Goal: Information Seeking & Learning: Learn about a topic

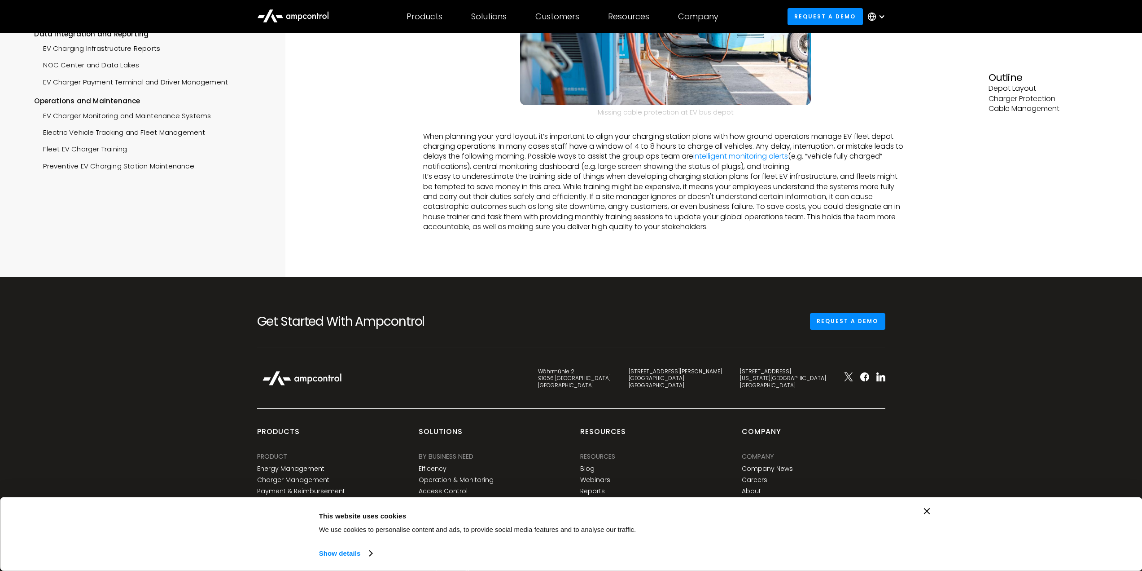
scroll to position [718, 0]
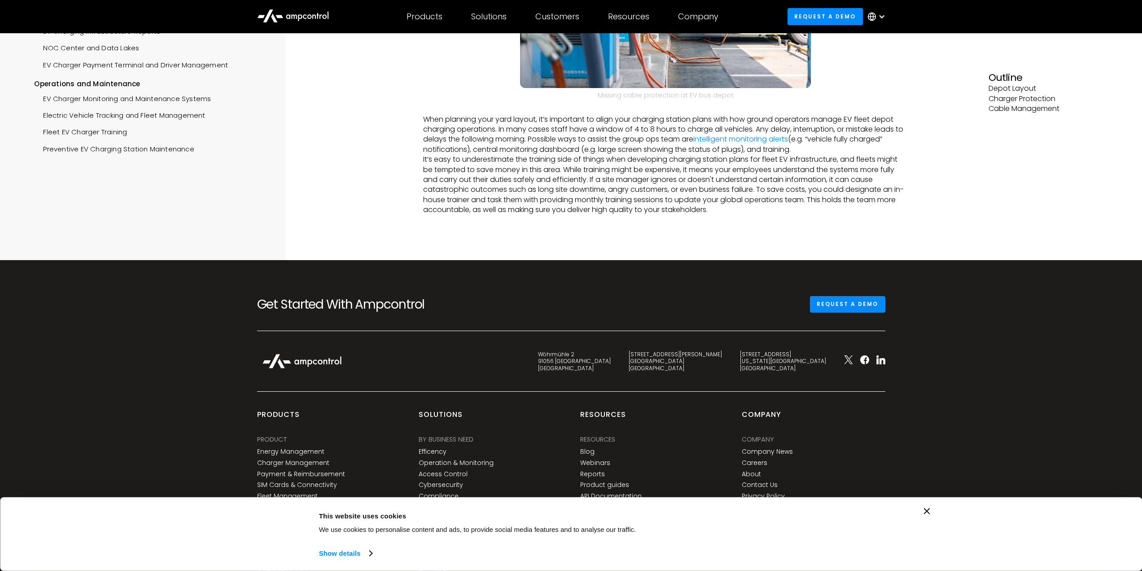
click at [1008, 91] on p "Depot Layout" at bounding box center [1048, 88] width 119 height 10
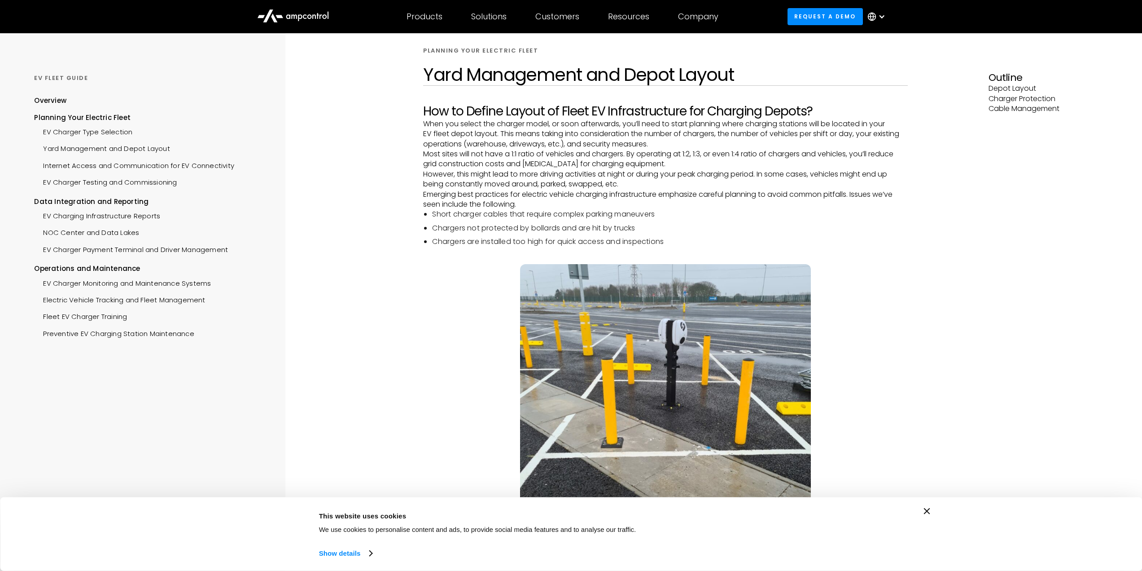
scroll to position [0, 0]
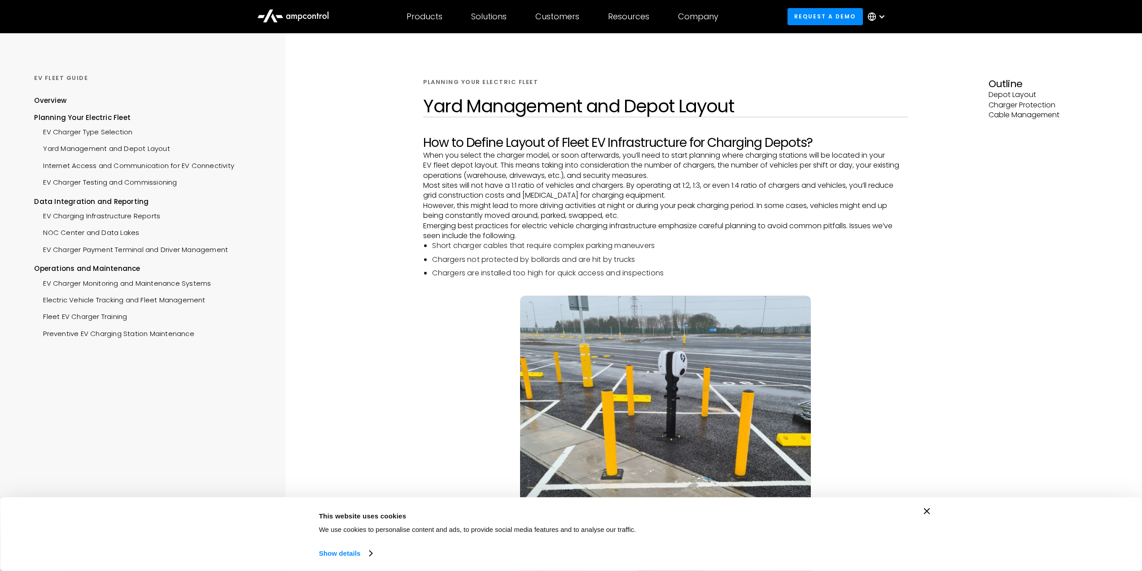
click at [993, 90] on p "Depot Layout" at bounding box center [1048, 95] width 119 height 10
click at [997, 85] on h3 "Outline" at bounding box center [1048, 84] width 119 height 12
click at [1000, 103] on p "Charger Protection" at bounding box center [1048, 105] width 119 height 10
click at [365, 243] on div "Planning Your Electric Fleet Yard Management and Depot Layout How to Define Lay…" at bounding box center [666, 505] width 646 height 945
click at [49, 103] on div "Overview" at bounding box center [50, 101] width 32 height 10
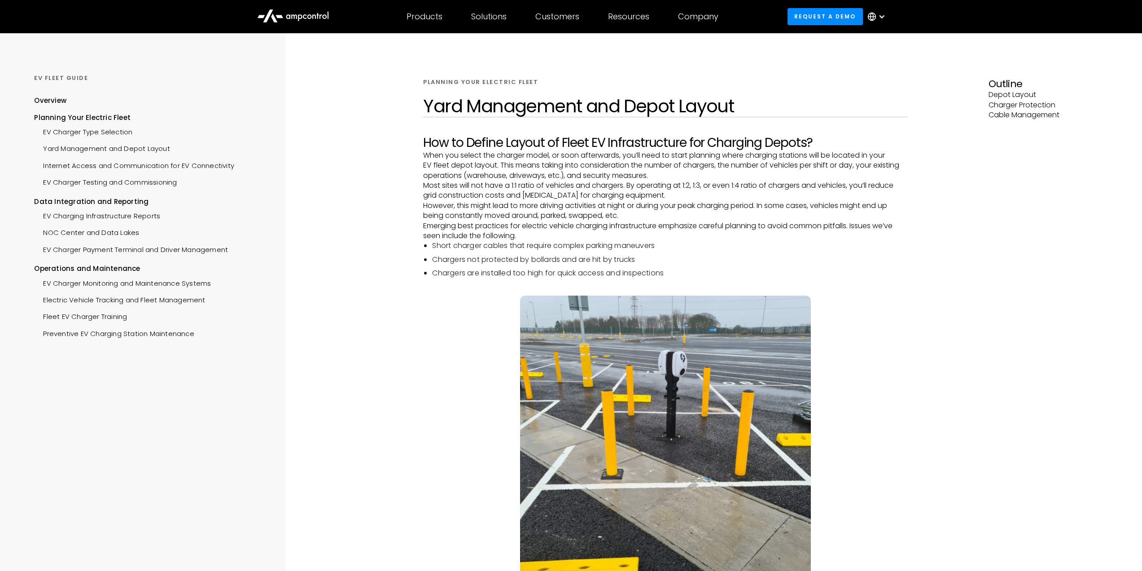
click at [58, 75] on div "Ev Fleet GUIDE" at bounding box center [148, 78] width 228 height 8
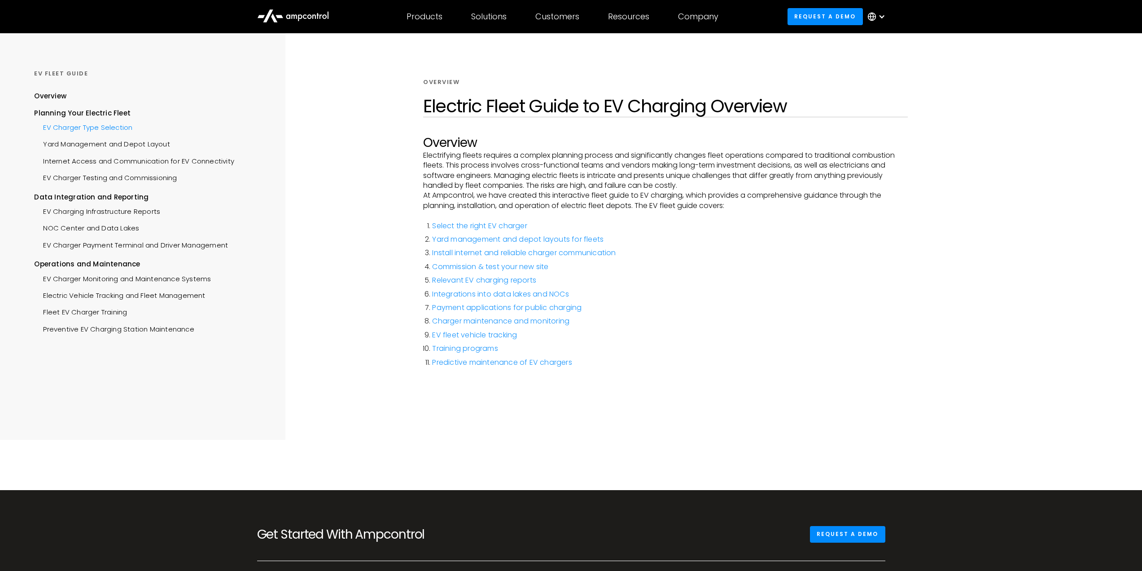
click at [69, 131] on div "EV Charger Type Selection" at bounding box center [83, 126] width 98 height 17
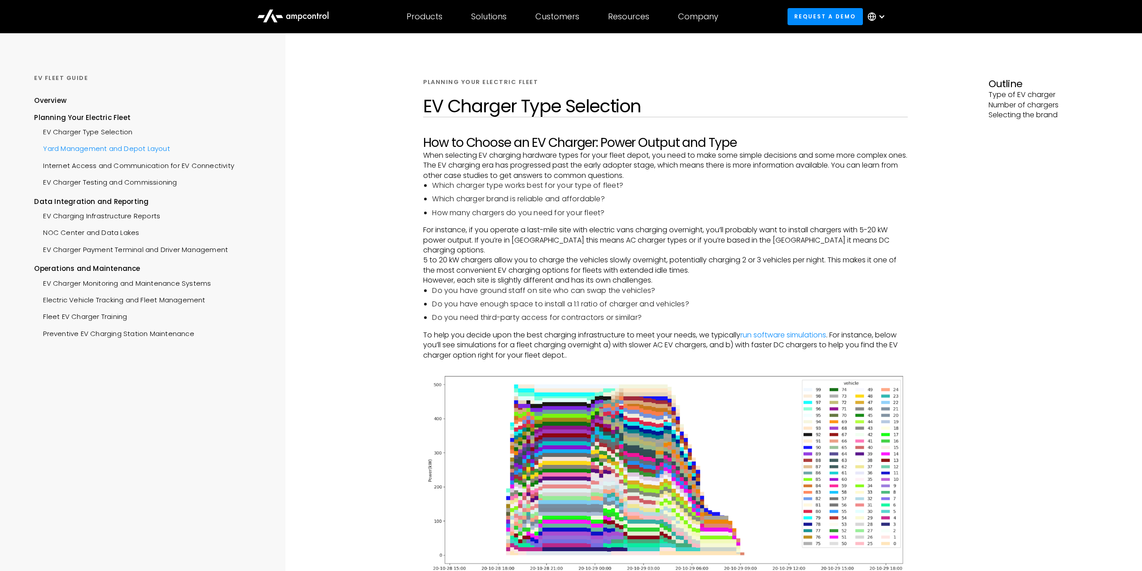
click at [67, 151] on div "Yard Management and Depot Layout" at bounding box center [102, 147] width 136 height 17
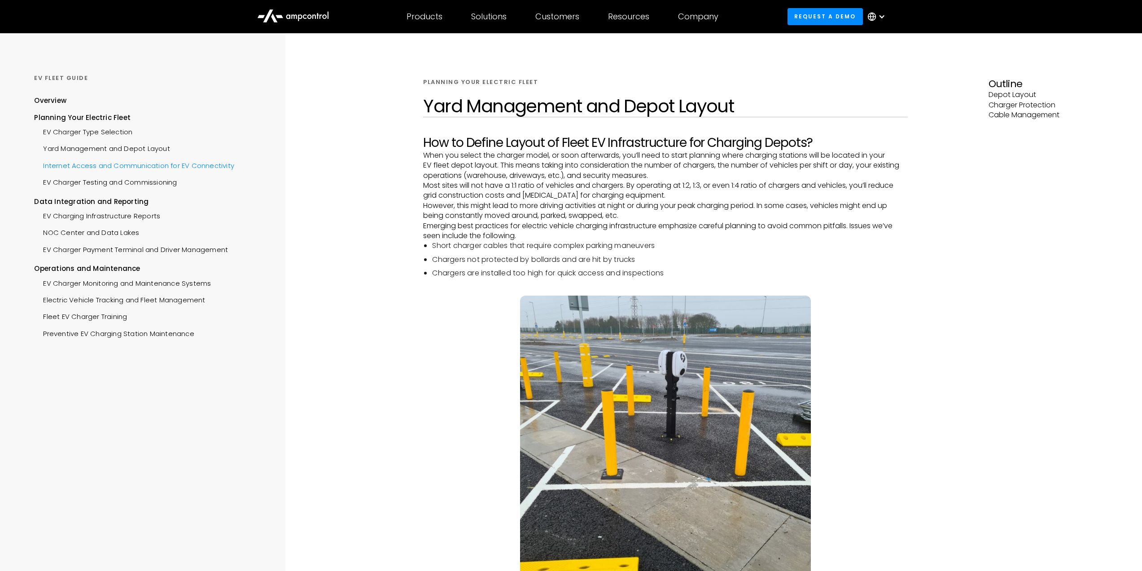
click at [66, 168] on div "Internet Access and Communication for EV Connectivity" at bounding box center [134, 164] width 200 height 17
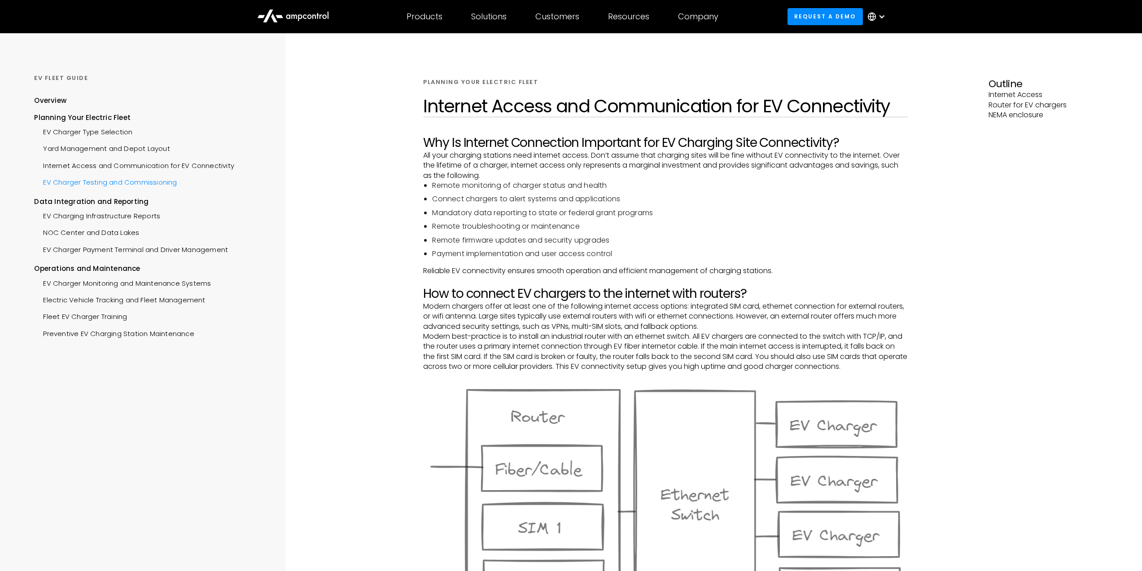
click at [66, 183] on div "EV Charger Testing and Commissioning" at bounding box center [105, 181] width 143 height 17
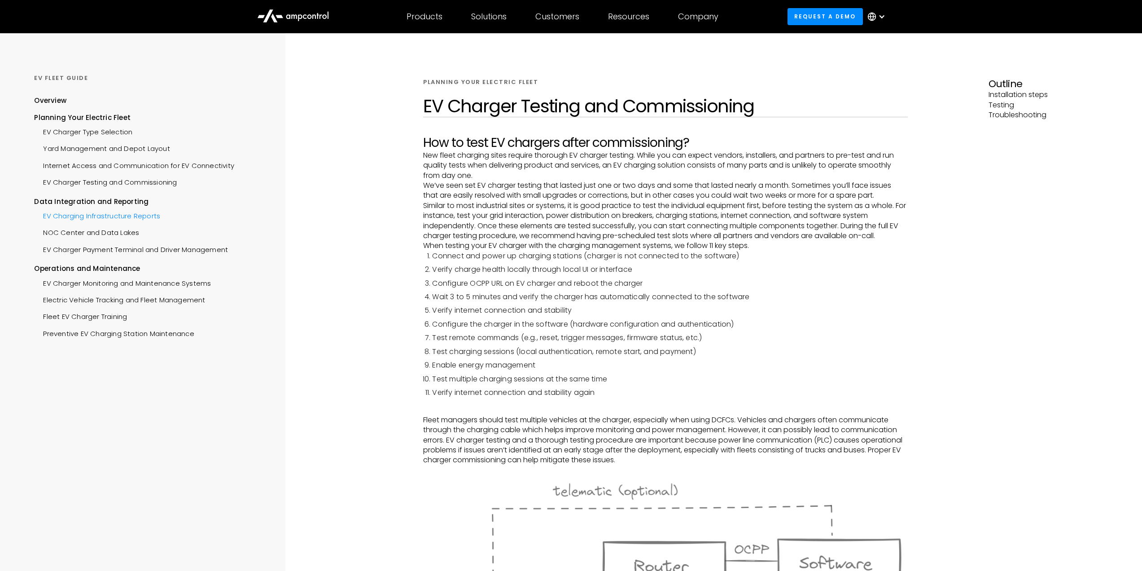
click at [62, 214] on div "EV Charging Infrastructure Reports" at bounding box center [97, 214] width 126 height 17
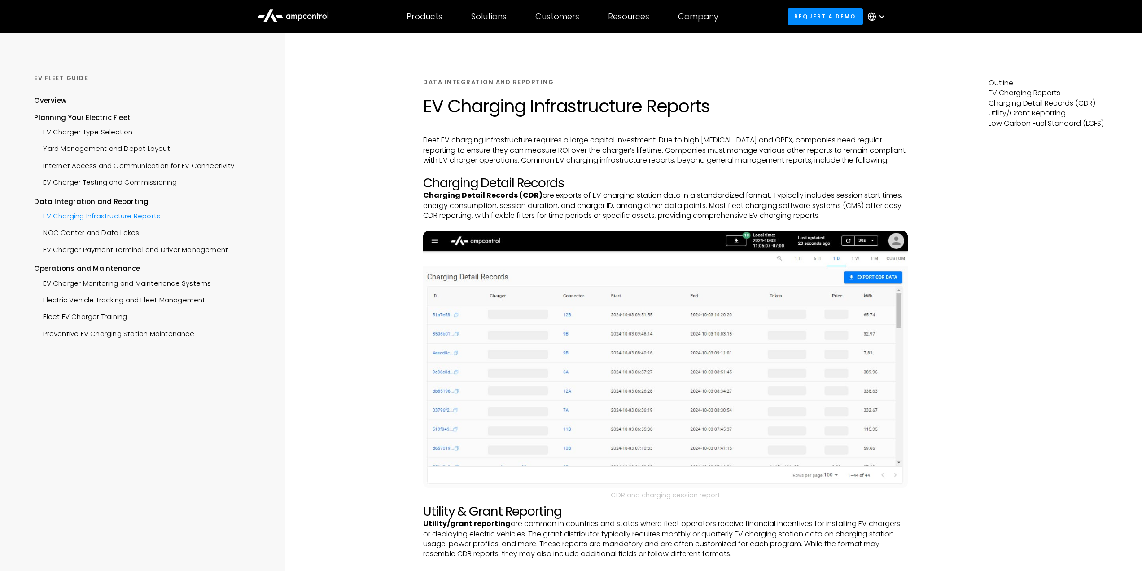
click at [83, 215] on div "EV Charging Infrastructure Reports" at bounding box center [97, 214] width 126 height 17
